Goal: Communication & Community: Answer question/provide support

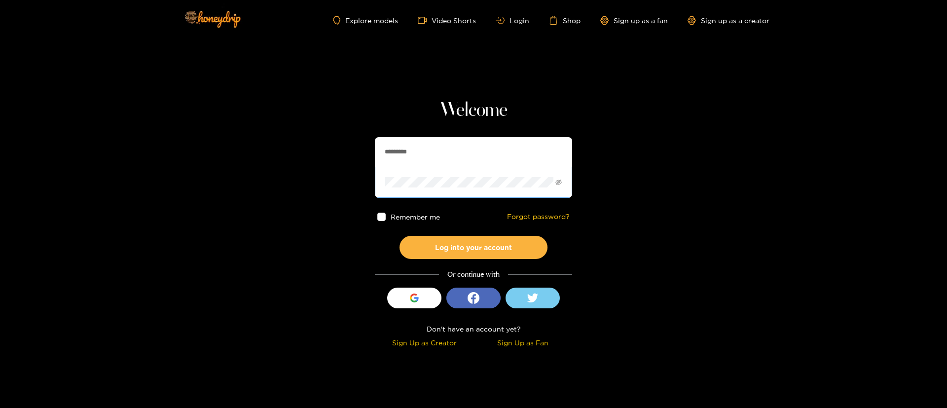
click at [456, 169] on span at bounding box center [473, 182] width 197 height 31
click at [457, 155] on input "*********" at bounding box center [473, 152] width 197 height 30
type input "*******"
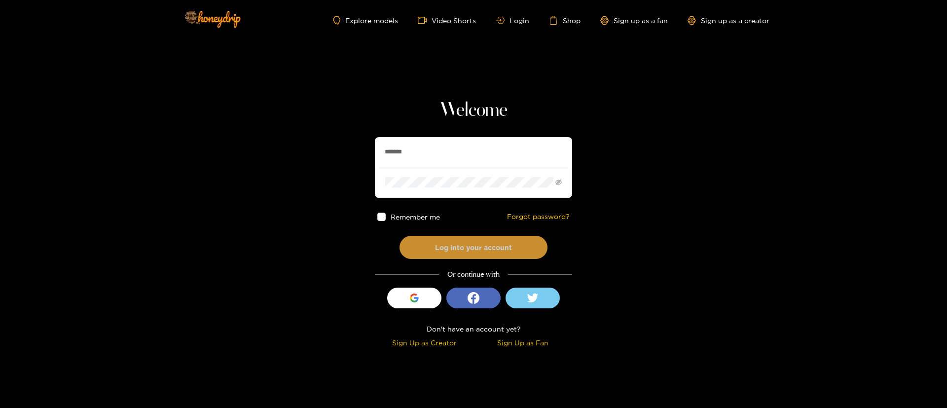
click at [464, 236] on button "Log into your account" at bounding box center [473, 247] width 148 height 23
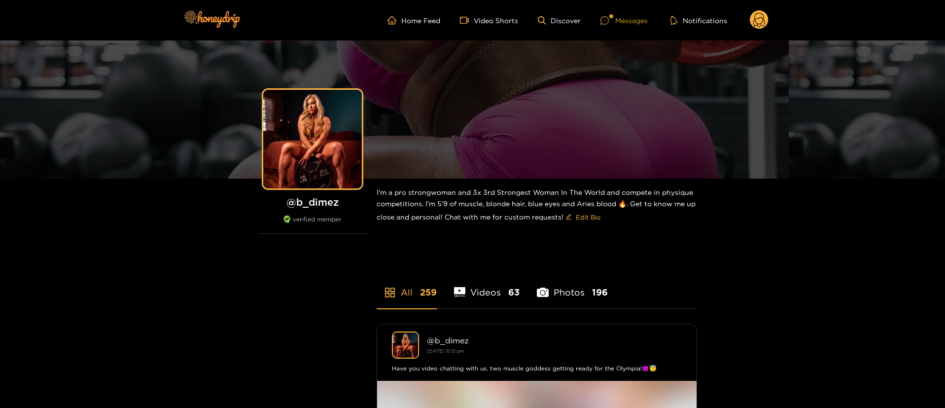
click at [620, 17] on div "Messages" at bounding box center [624, 20] width 47 height 11
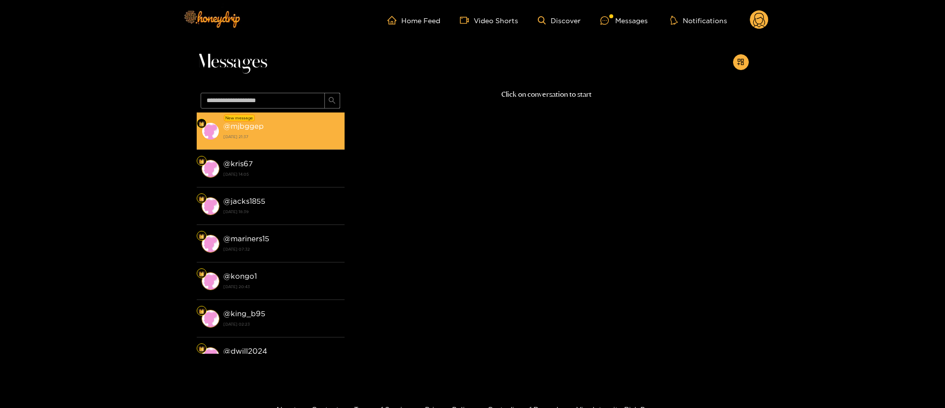
click at [293, 138] on strong "24 August 2025 21:37" at bounding box center [281, 136] width 116 height 9
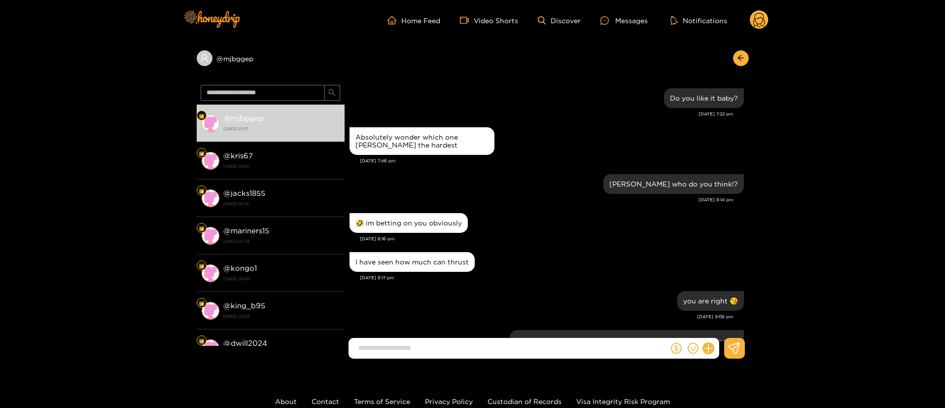
scroll to position [1435, 0]
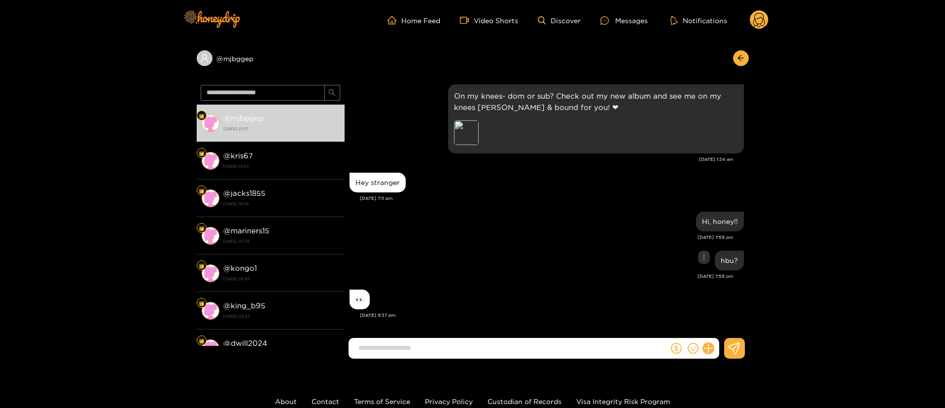
click at [630, 269] on div "hbu?" at bounding box center [547, 260] width 395 height 25
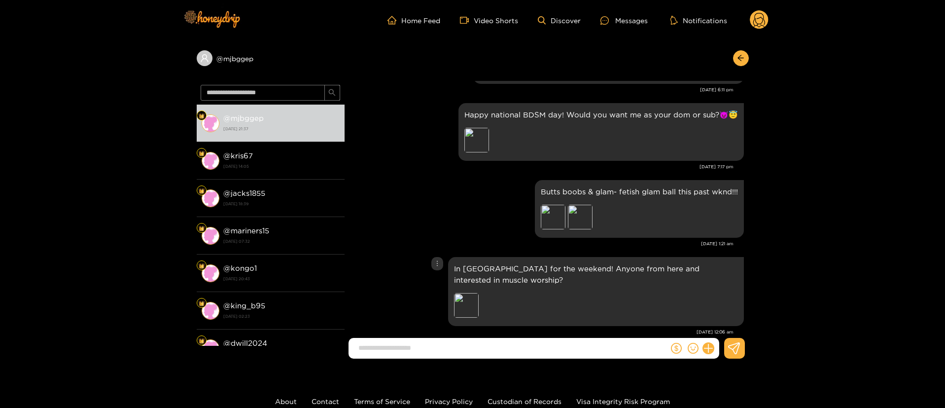
scroll to position [1139, 0]
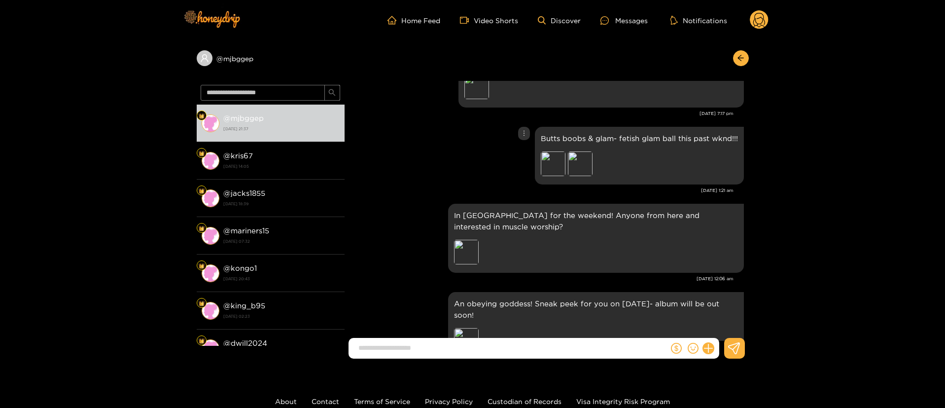
click at [459, 151] on div "Butts boobs & glam- fetish glam ball this past wknd!!! Preview Preview" at bounding box center [547, 155] width 395 height 63
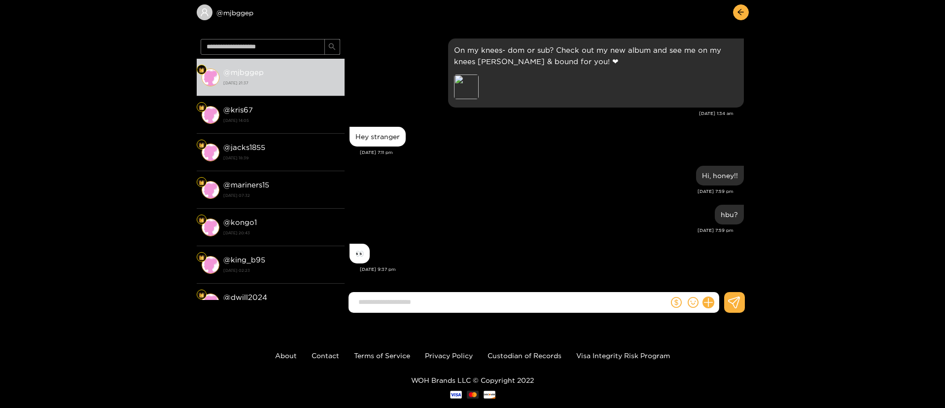
scroll to position [66, 0]
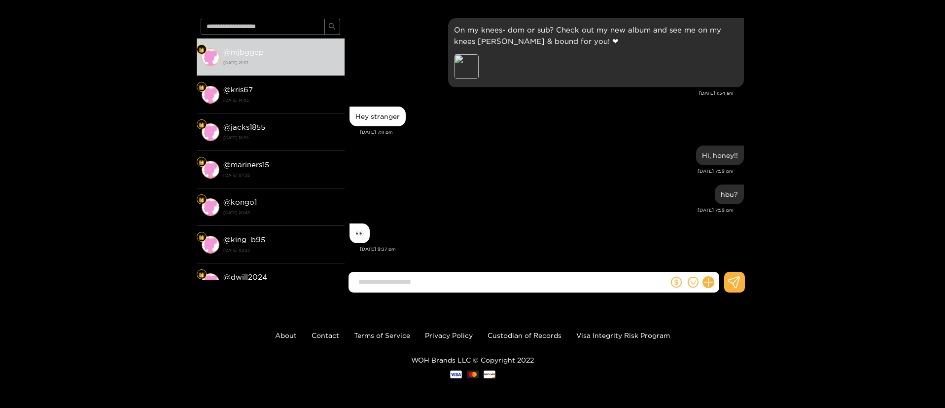
click at [839, 161] on div "@ mjbggep @ mjbggep 24 August 2025 21:37 @ kris67 24 August 2025 14:05 @ jacks1…" at bounding box center [472, 137] width 945 height 326
click at [522, 288] on input at bounding box center [511, 282] width 315 height 16
type input "********"
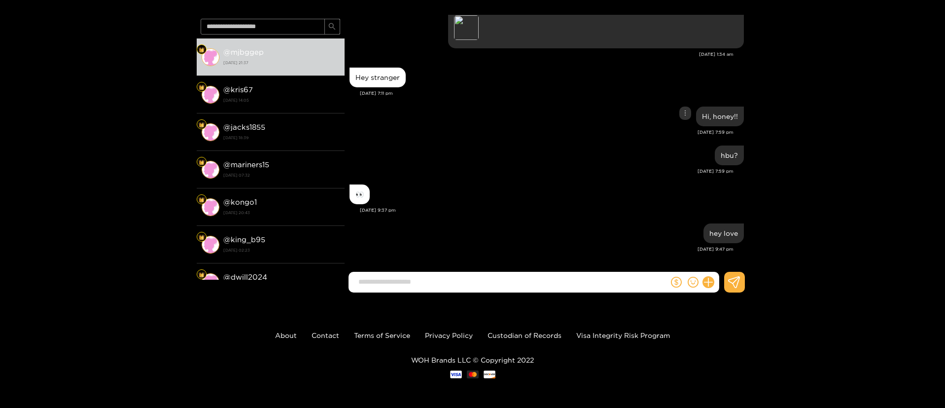
click at [649, 123] on div "Hi, honey!!" at bounding box center [547, 116] width 395 height 25
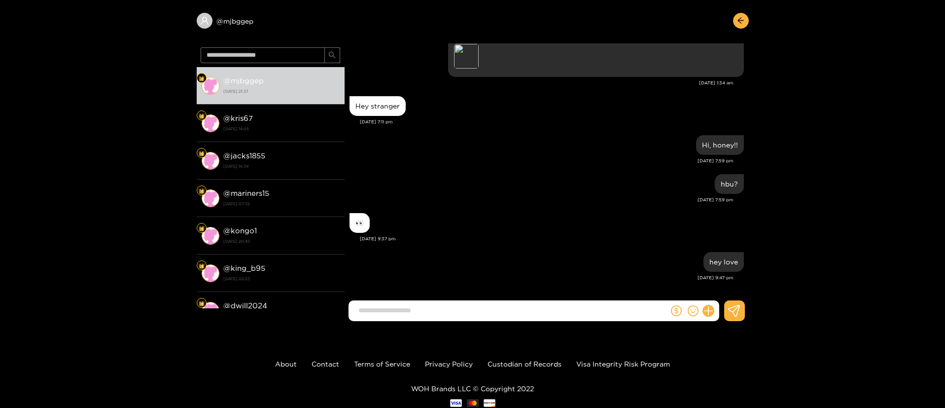
scroll to position [0, 0]
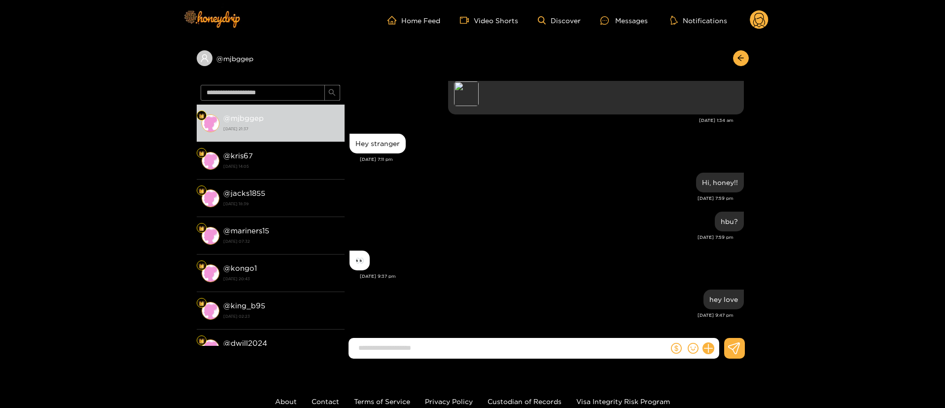
click at [761, 25] on circle at bounding box center [759, 19] width 19 height 19
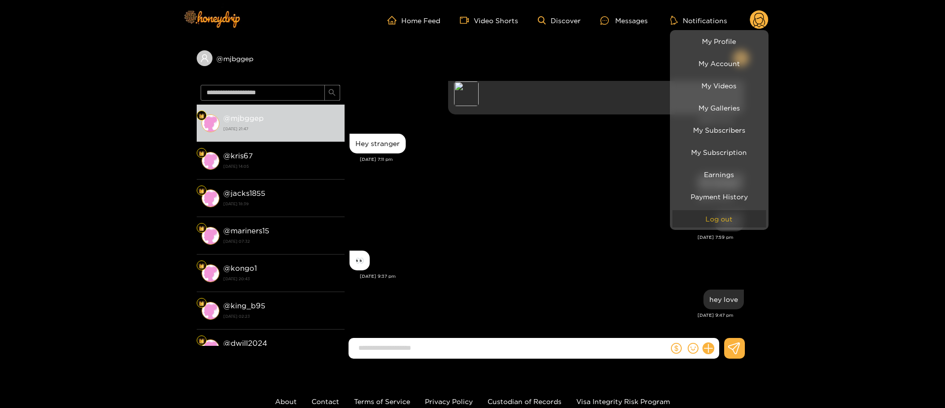
click at [733, 223] on button "Log out" at bounding box center [720, 218] width 94 height 17
